Goal: Task Accomplishment & Management: Manage account settings

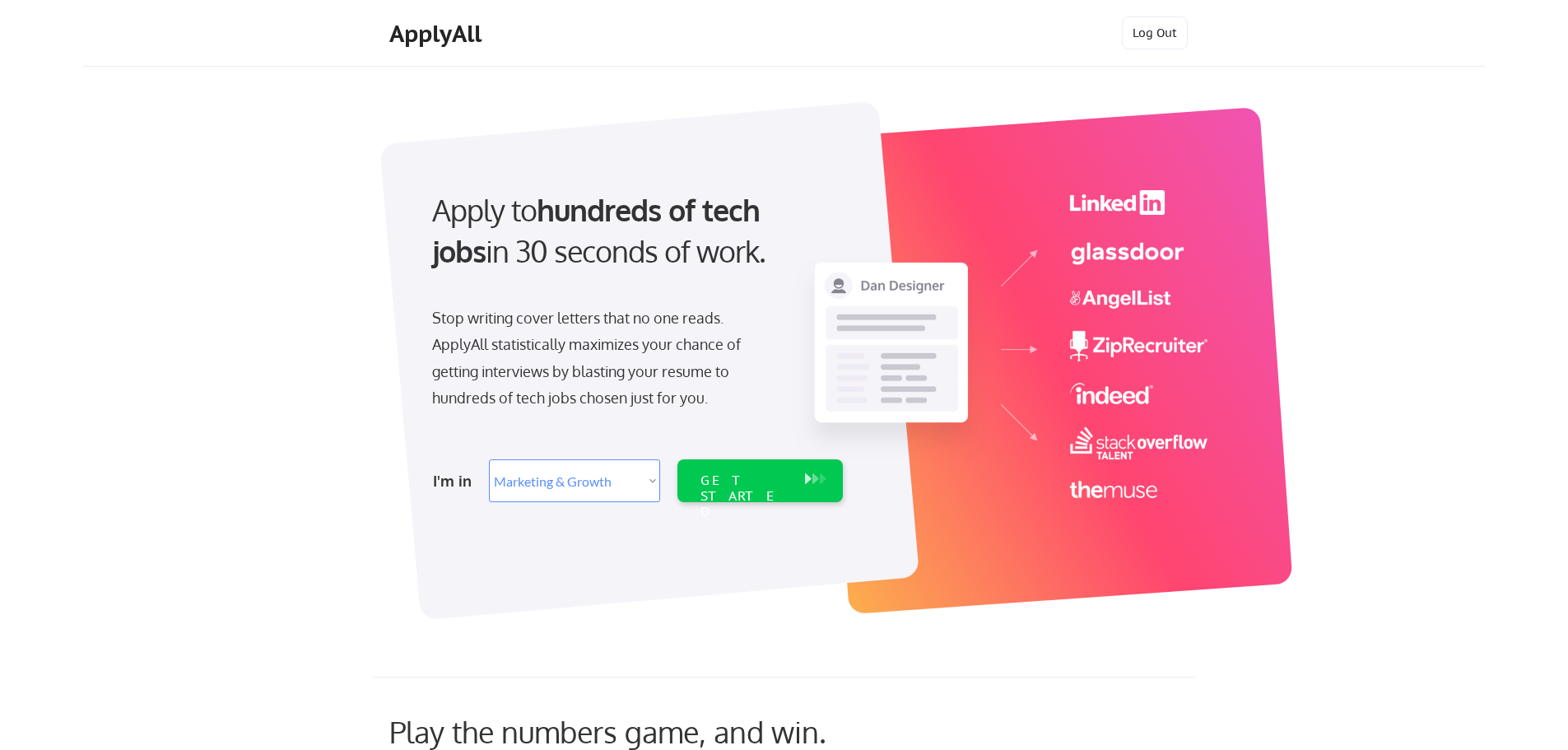
select select ""marketing___comms""
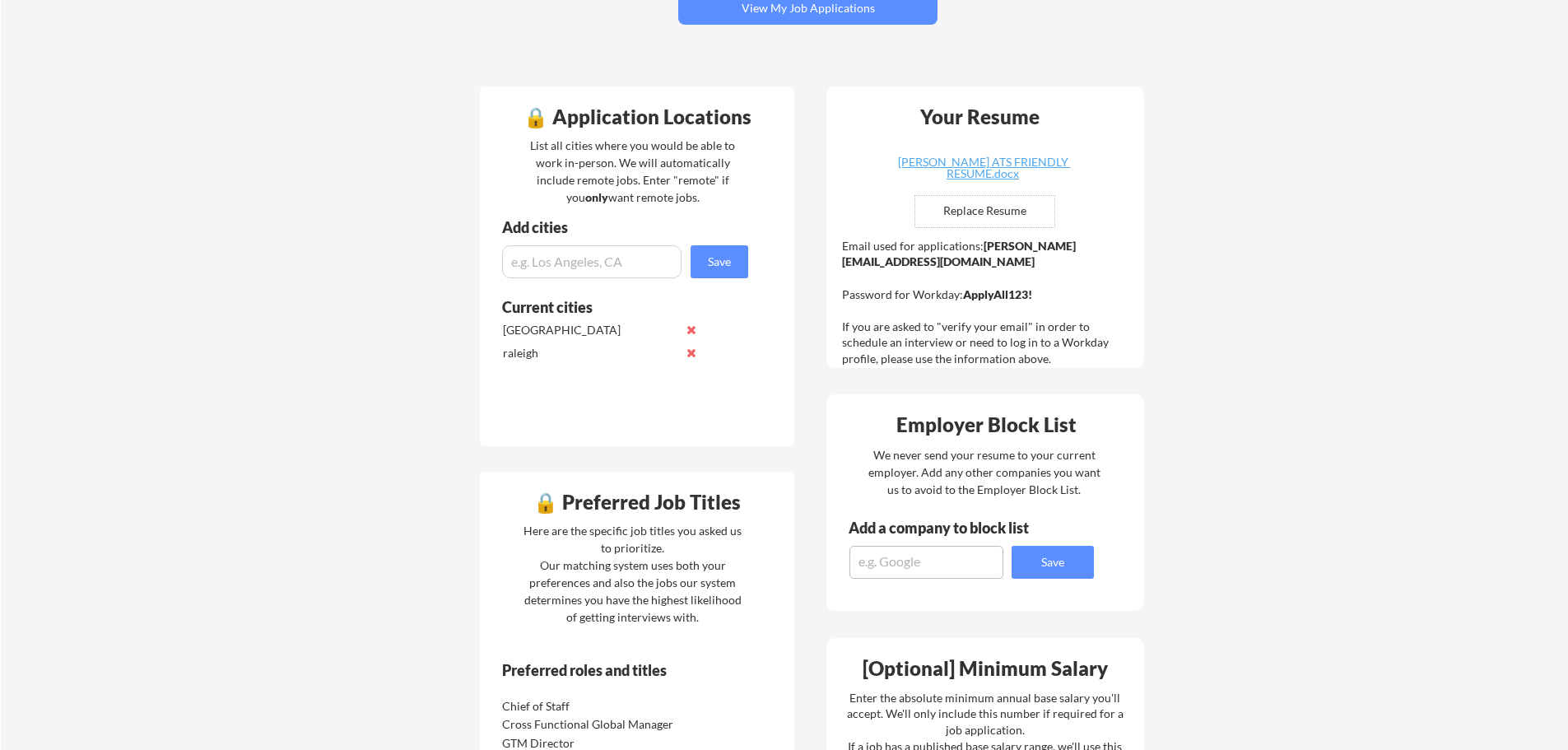
scroll to position [330, 0]
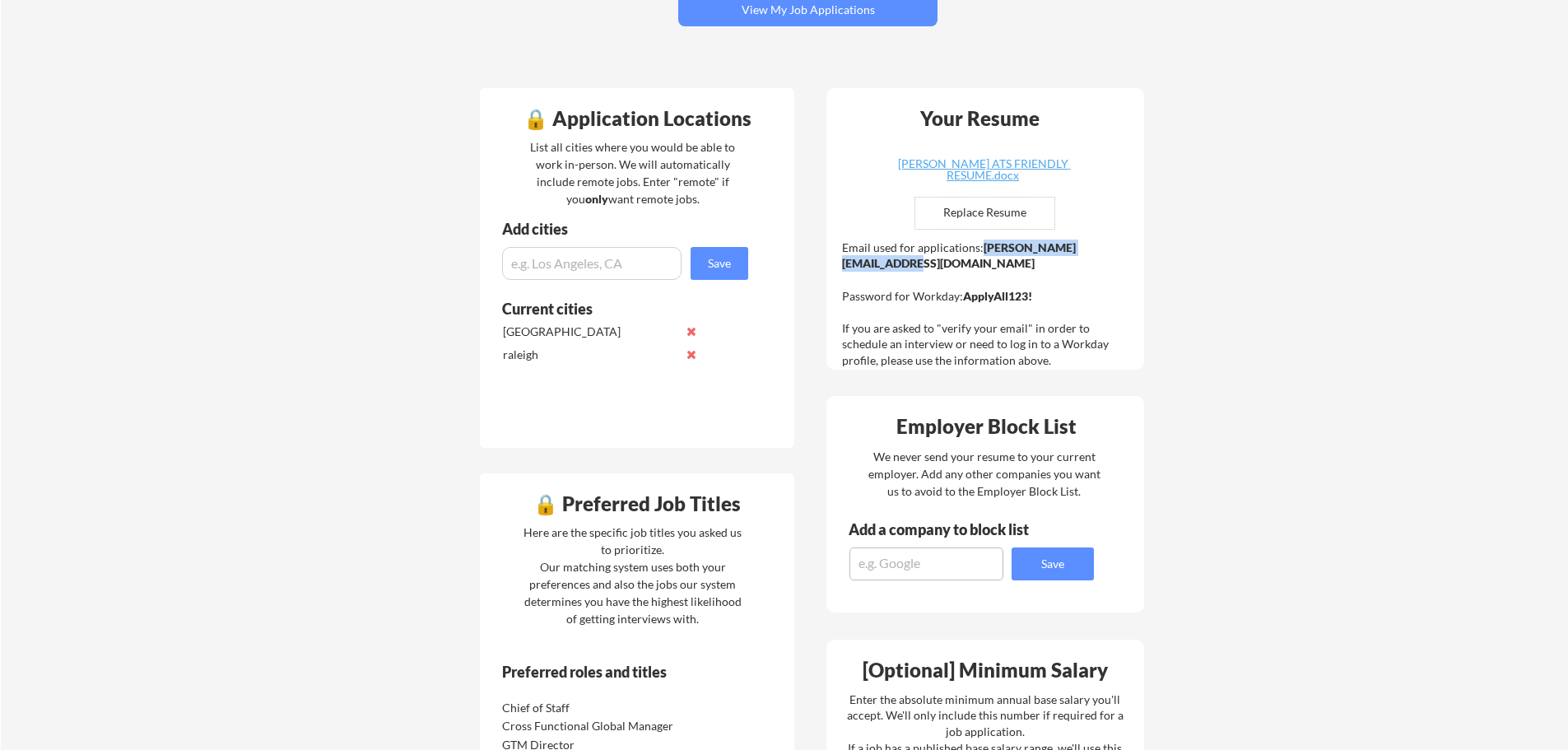
drag, startPoint x: 1120, startPoint y: 251, endPoint x: 981, endPoint y: 245, distance: 139.1
click at [981, 245] on div "Email used for applications: [PERSON_NAME][EMAIL_ADDRESS][DOMAIN_NAME] Password…" at bounding box center [987, 304] width 291 height 129
copy strong "[PERSON_NAME][EMAIL_ADDRESS][DOMAIN_NAME]"
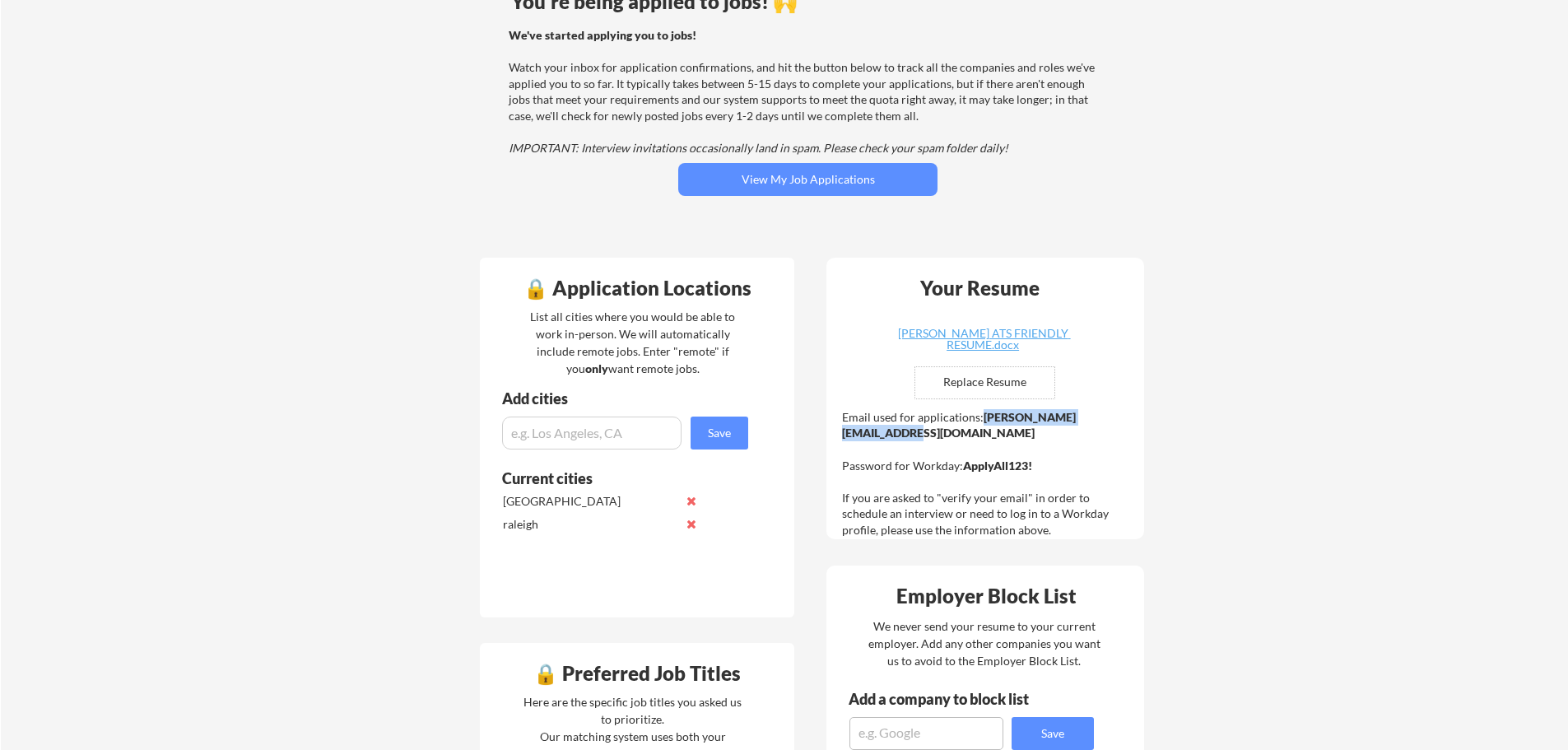
scroll to position [0, 0]
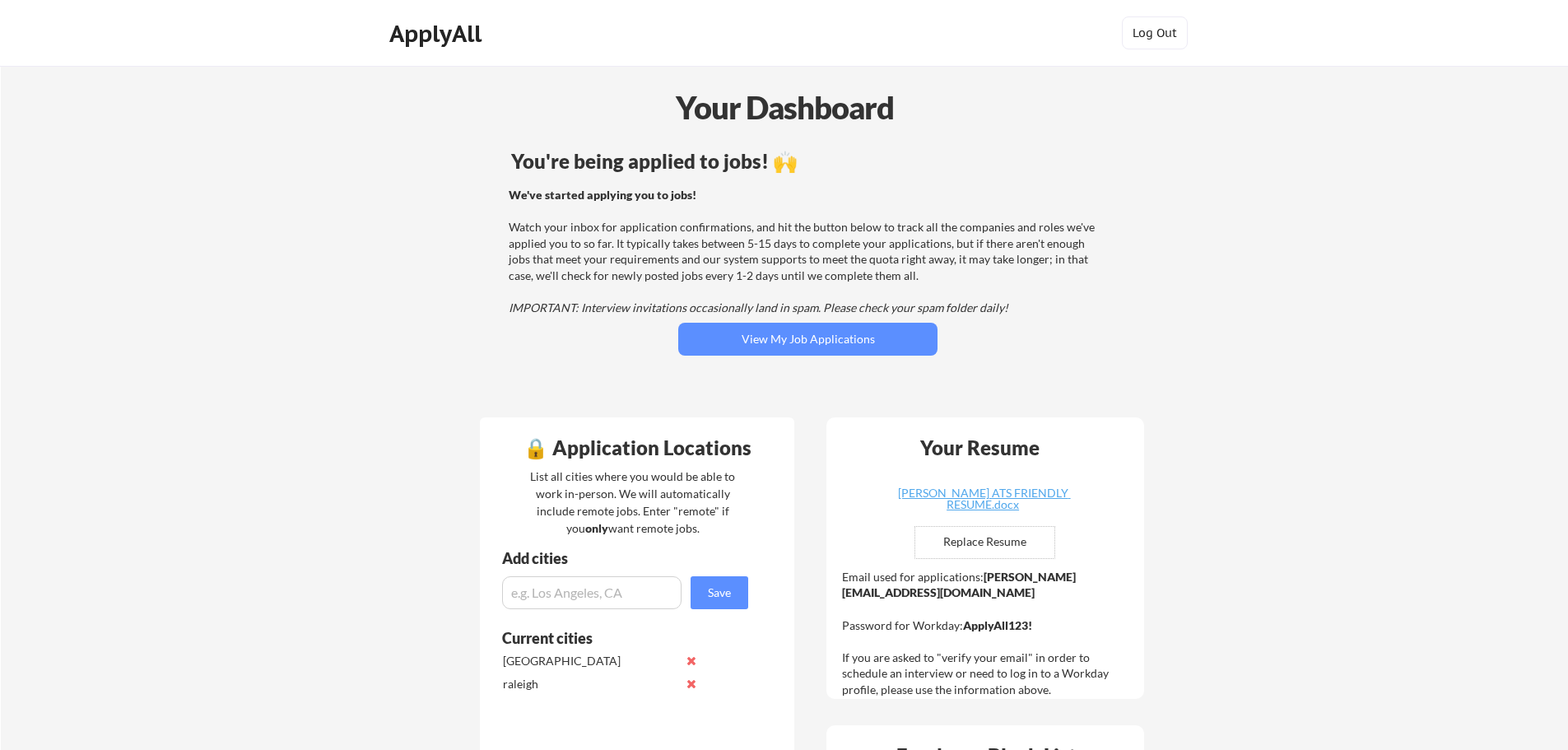
click at [460, 29] on div "ApplyAll" at bounding box center [438, 33] width 98 height 28
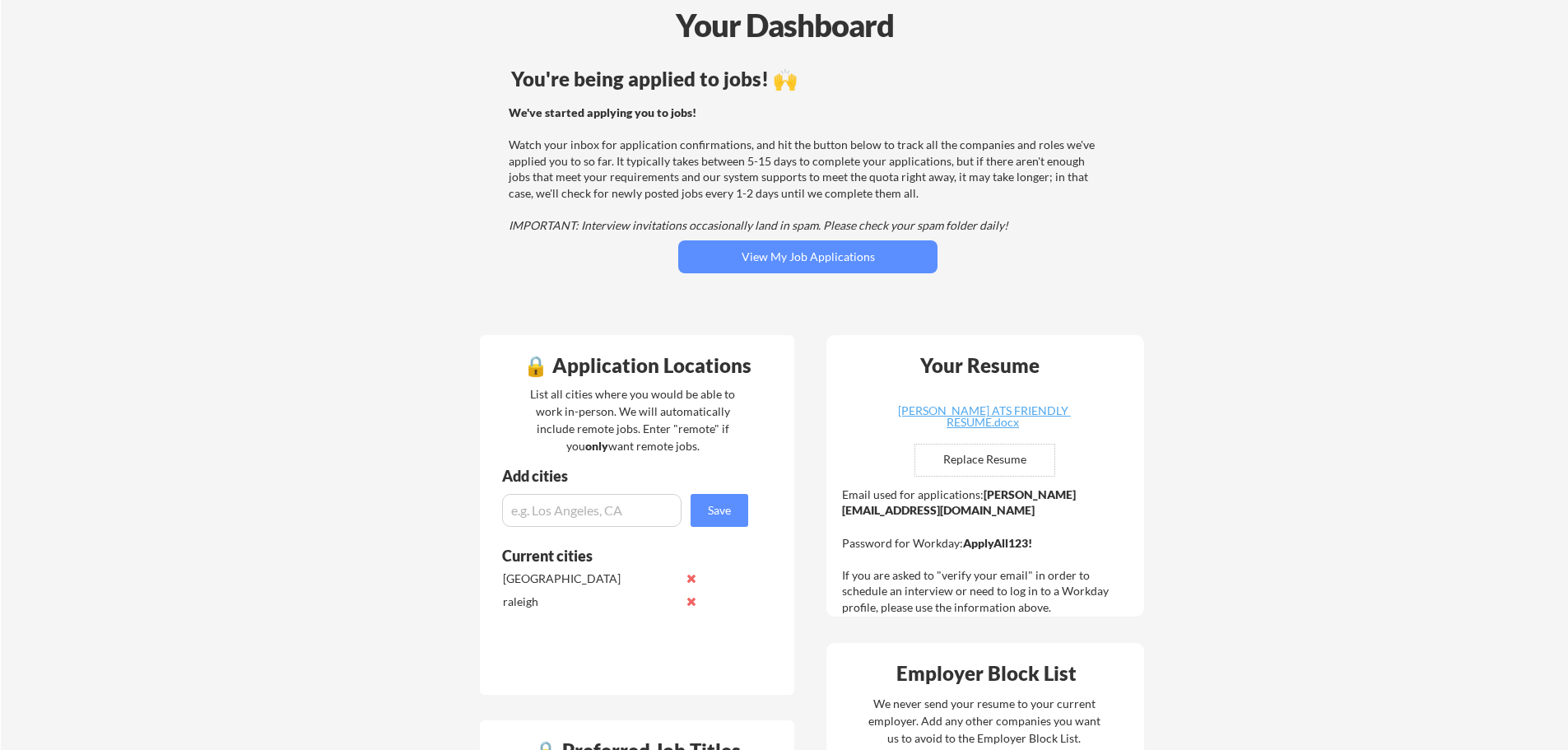
scroll to position [165, 0]
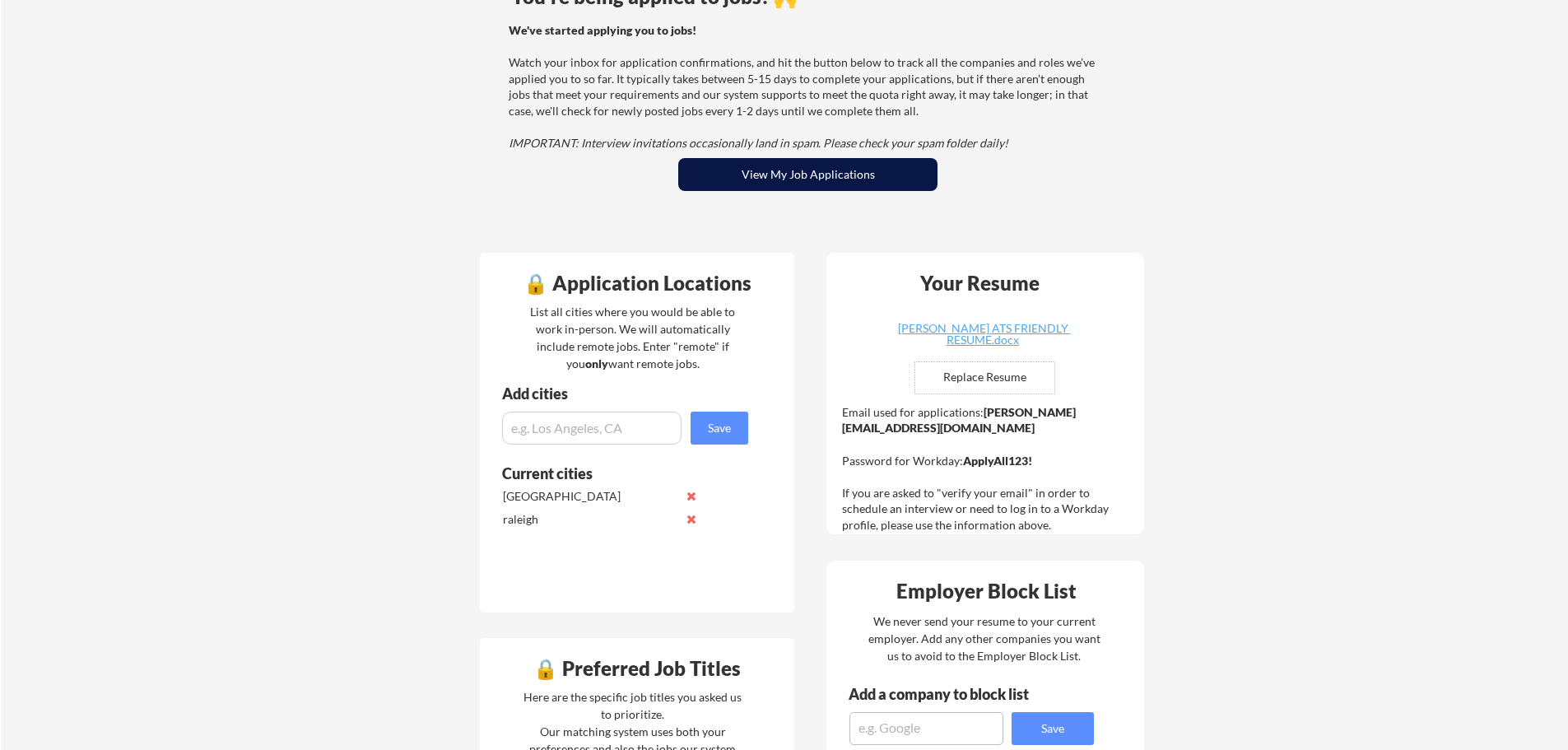
click at [879, 177] on button "View My Job Applications" at bounding box center [807, 175] width 259 height 33
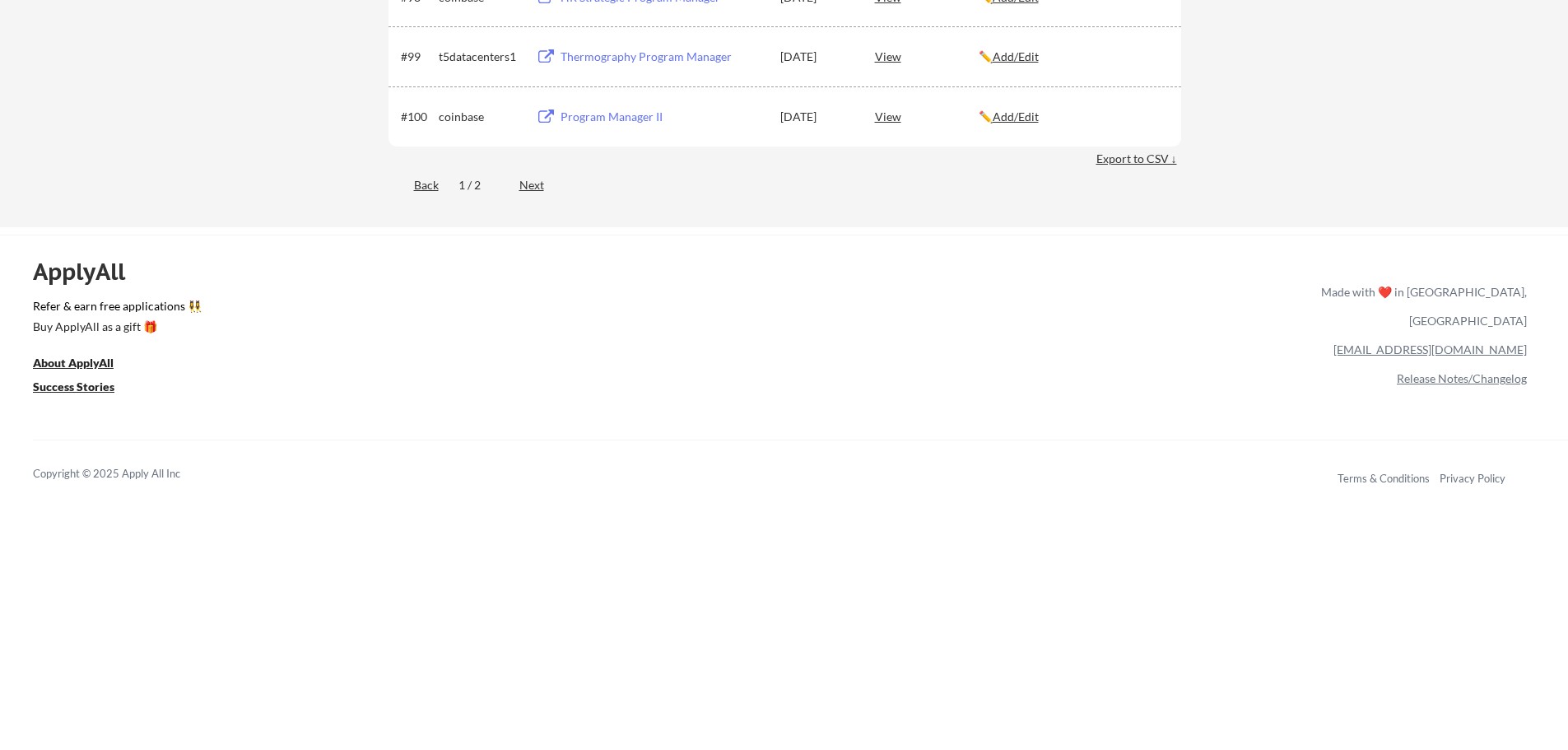
scroll to position [6584, 0]
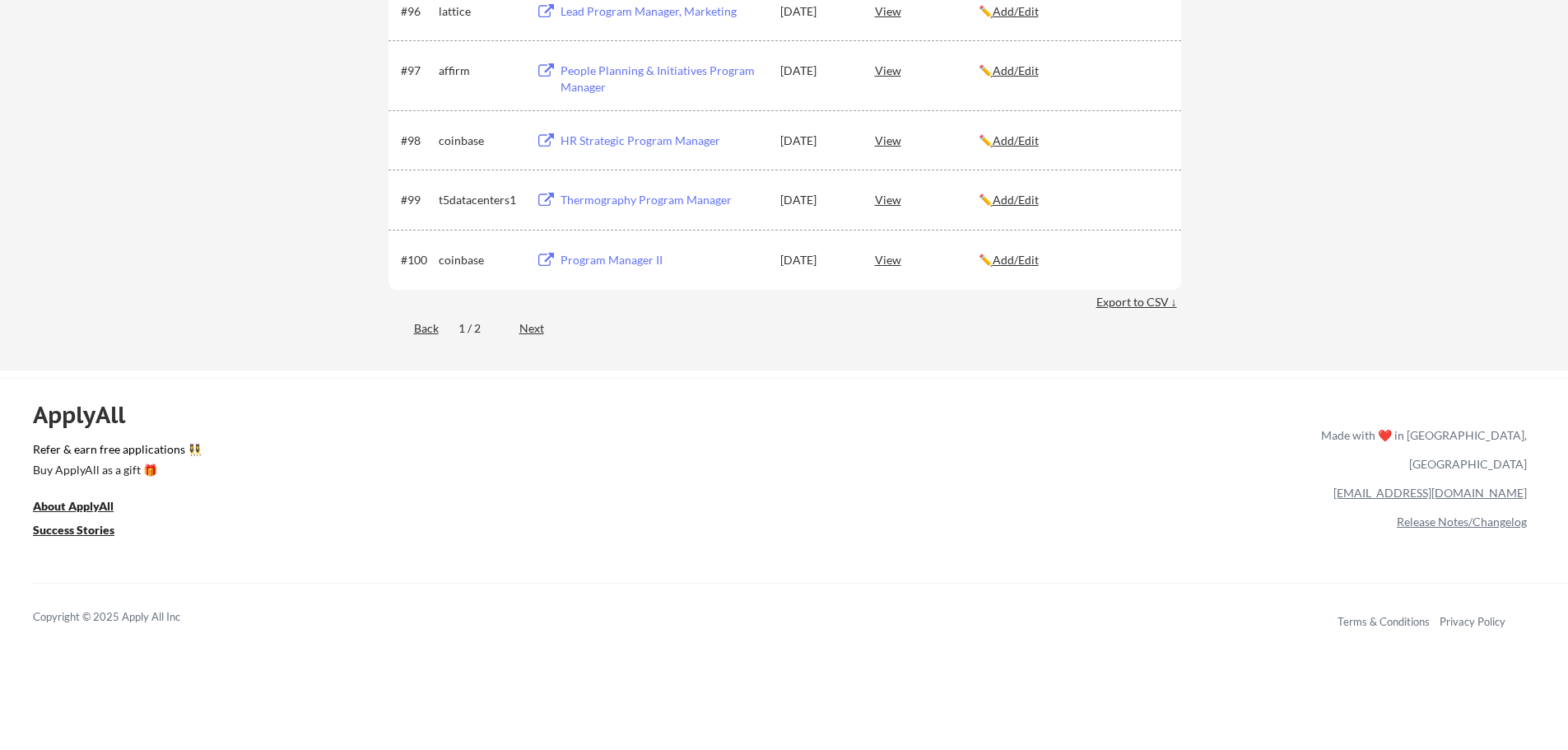
click at [1149, 299] on div "Export to CSV ↓" at bounding box center [1138, 301] width 85 height 17
